Goal: Obtain resource: Obtain resource

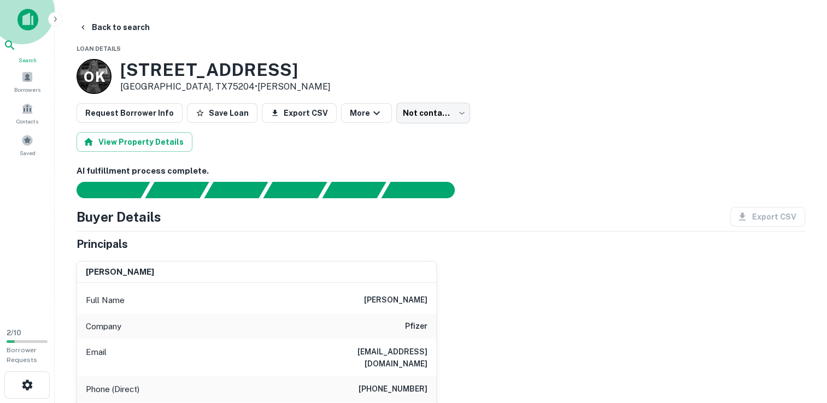
click at [16, 50] on icon at bounding box center [9, 45] width 13 height 13
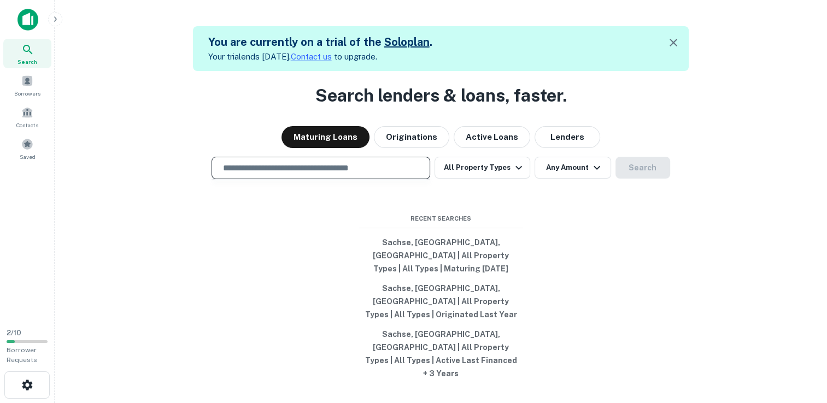
click at [276, 174] on input "text" at bounding box center [320, 168] width 209 height 13
type input "**********"
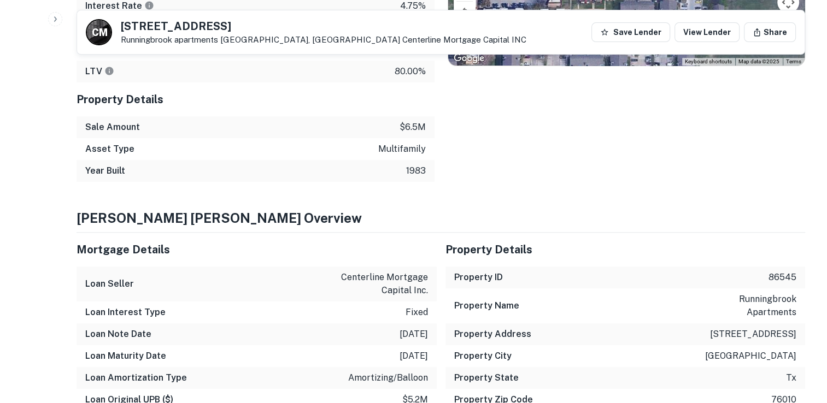
scroll to position [67, 0]
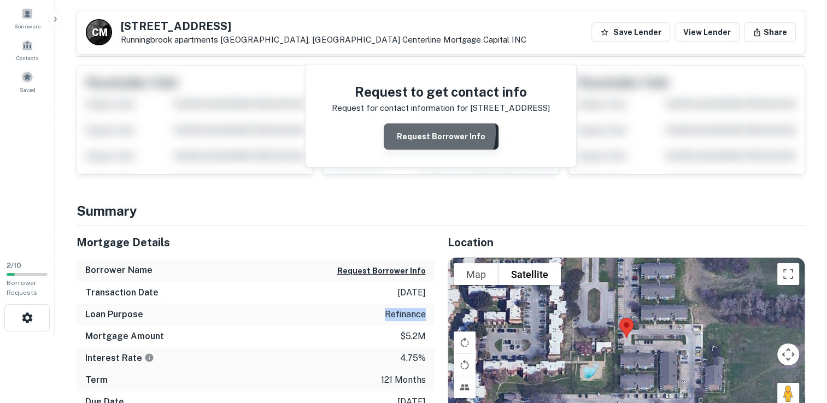
click at [435, 132] on button "Request Borrower Info" at bounding box center [441, 136] width 115 height 26
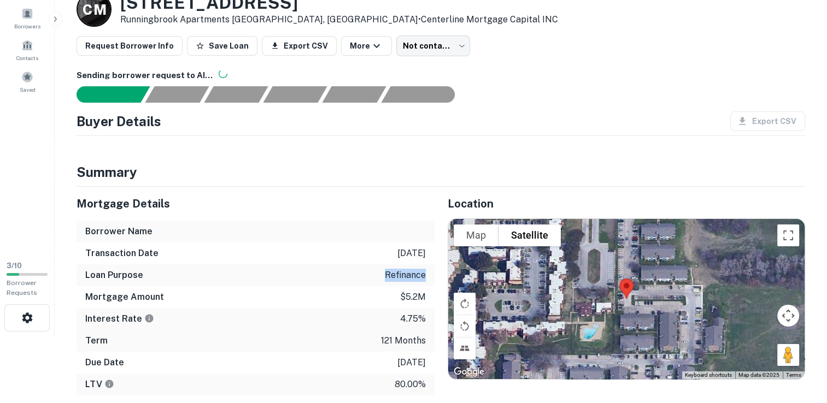
scroll to position [0, 0]
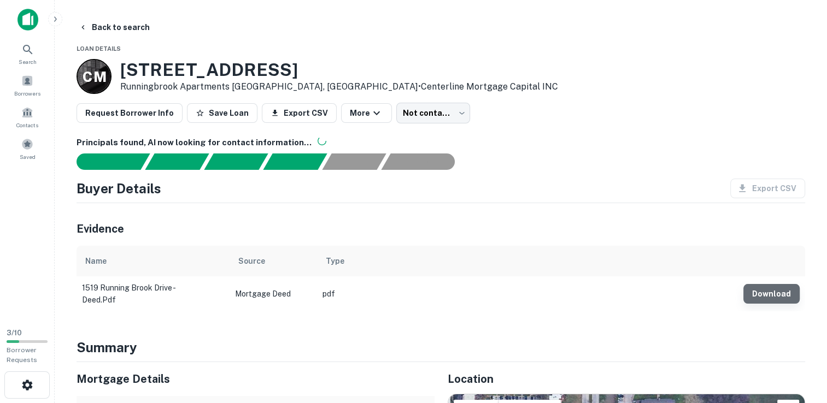
click at [780, 292] on button "Download" at bounding box center [771, 294] width 56 height 20
